Goal: Task Accomplishment & Management: Use online tool/utility

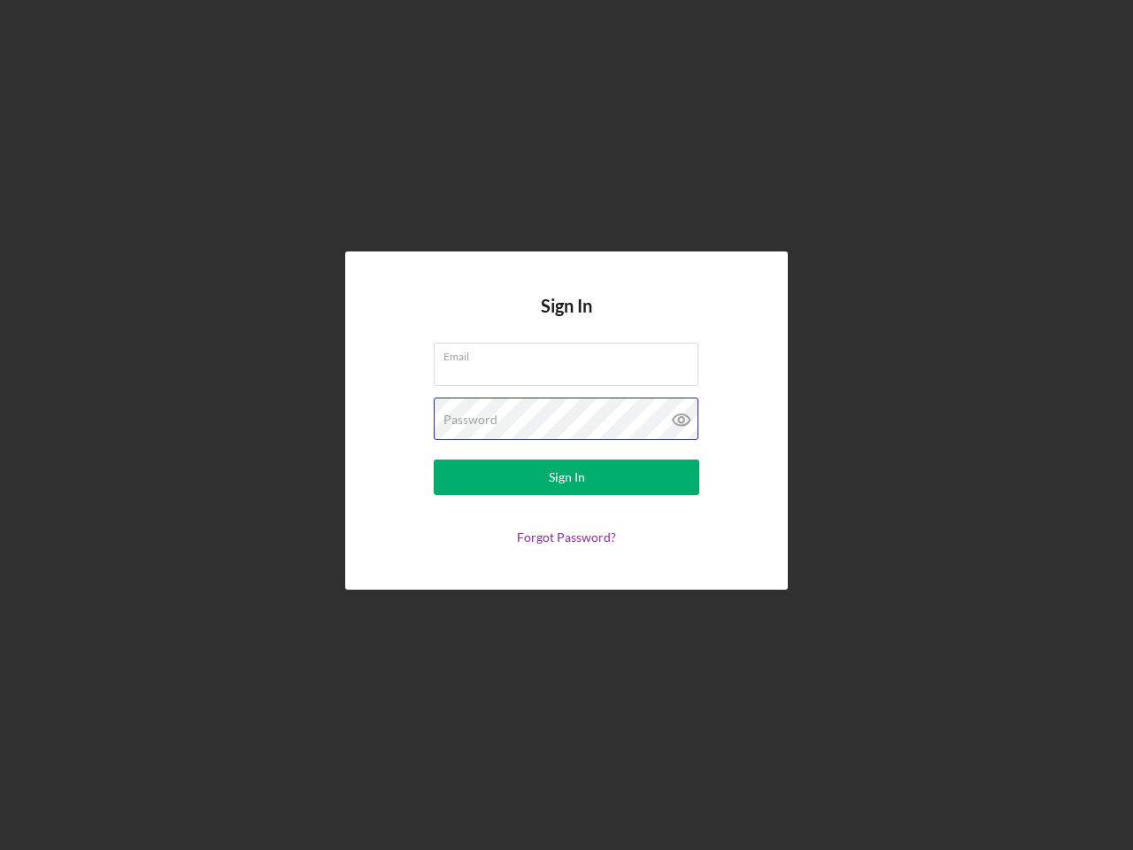
click at [566, 425] on div "Password" at bounding box center [566, 419] width 265 height 44
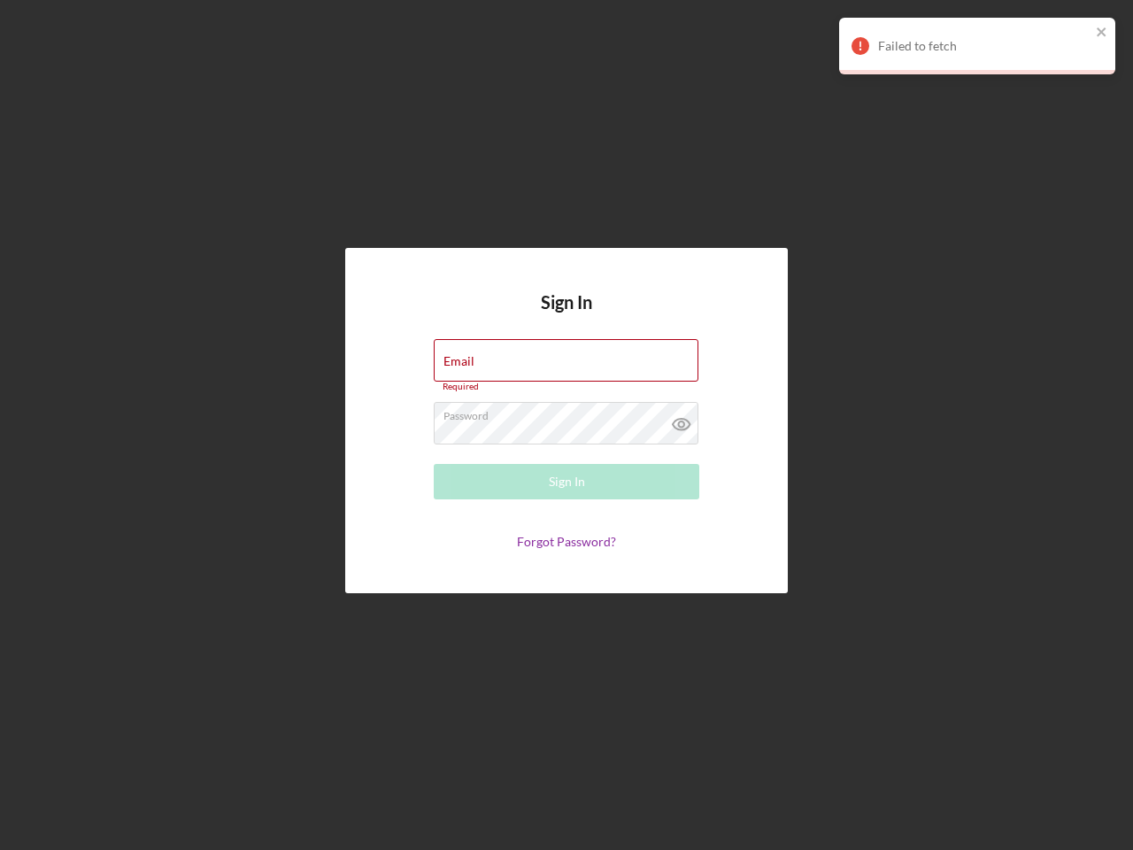
click at [681, 419] on icon at bounding box center [681, 424] width 44 height 44
